Goal: Find specific page/section: Find specific page/section

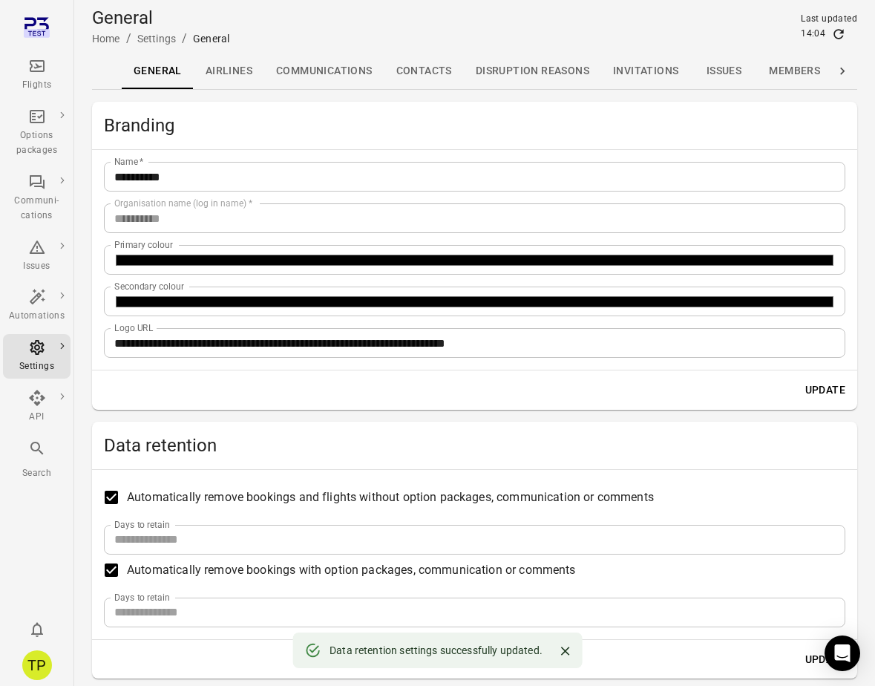
click at [31, 667] on div "TP" at bounding box center [37, 665] width 30 height 30
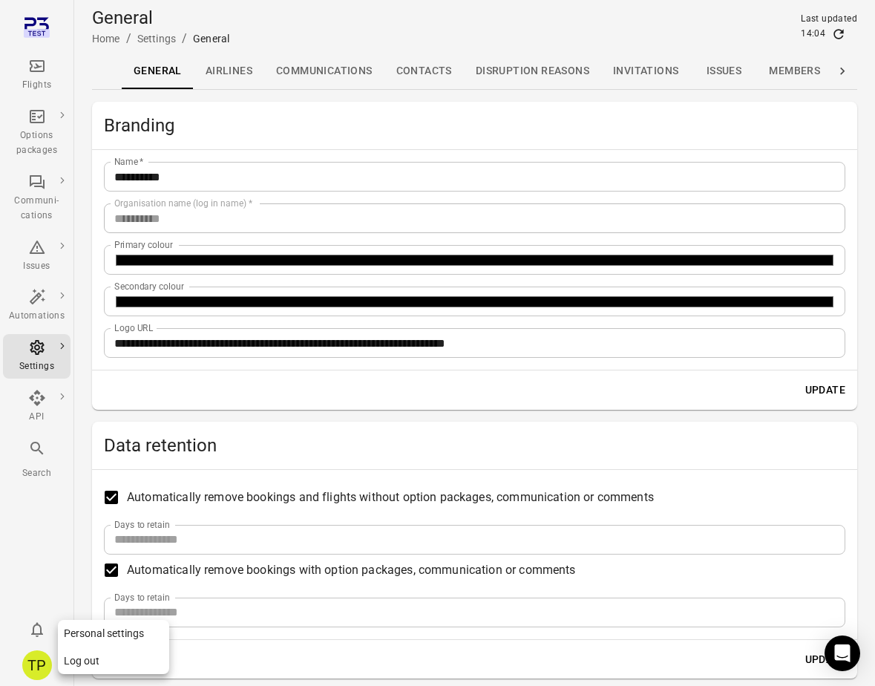
click at [98, 661] on button "Log out" at bounding box center [113, 660] width 111 height 27
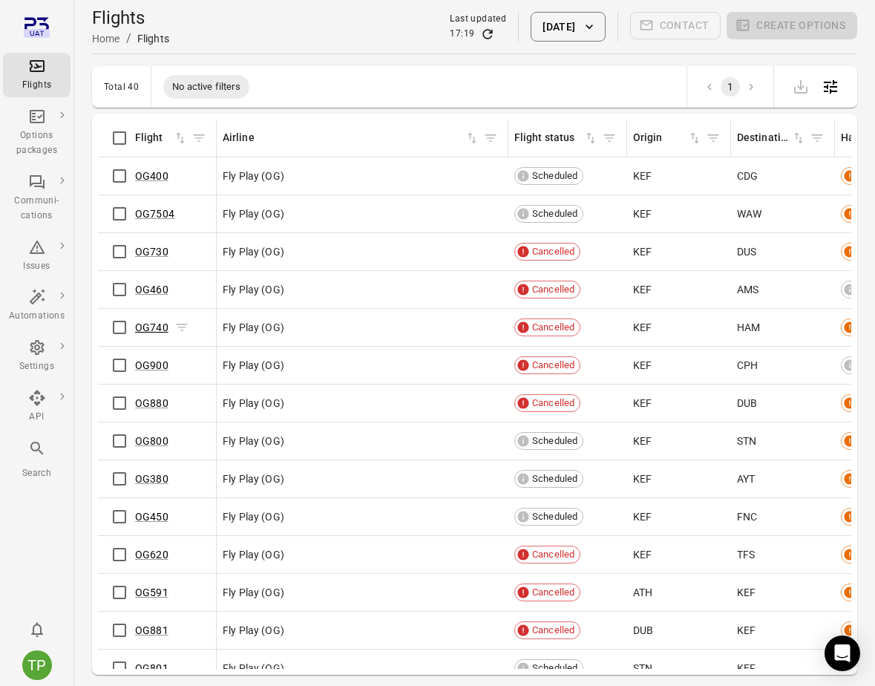
click at [154, 328] on link "OG740" at bounding box center [151, 327] width 33 height 12
